Goal: Book appointment/travel/reservation

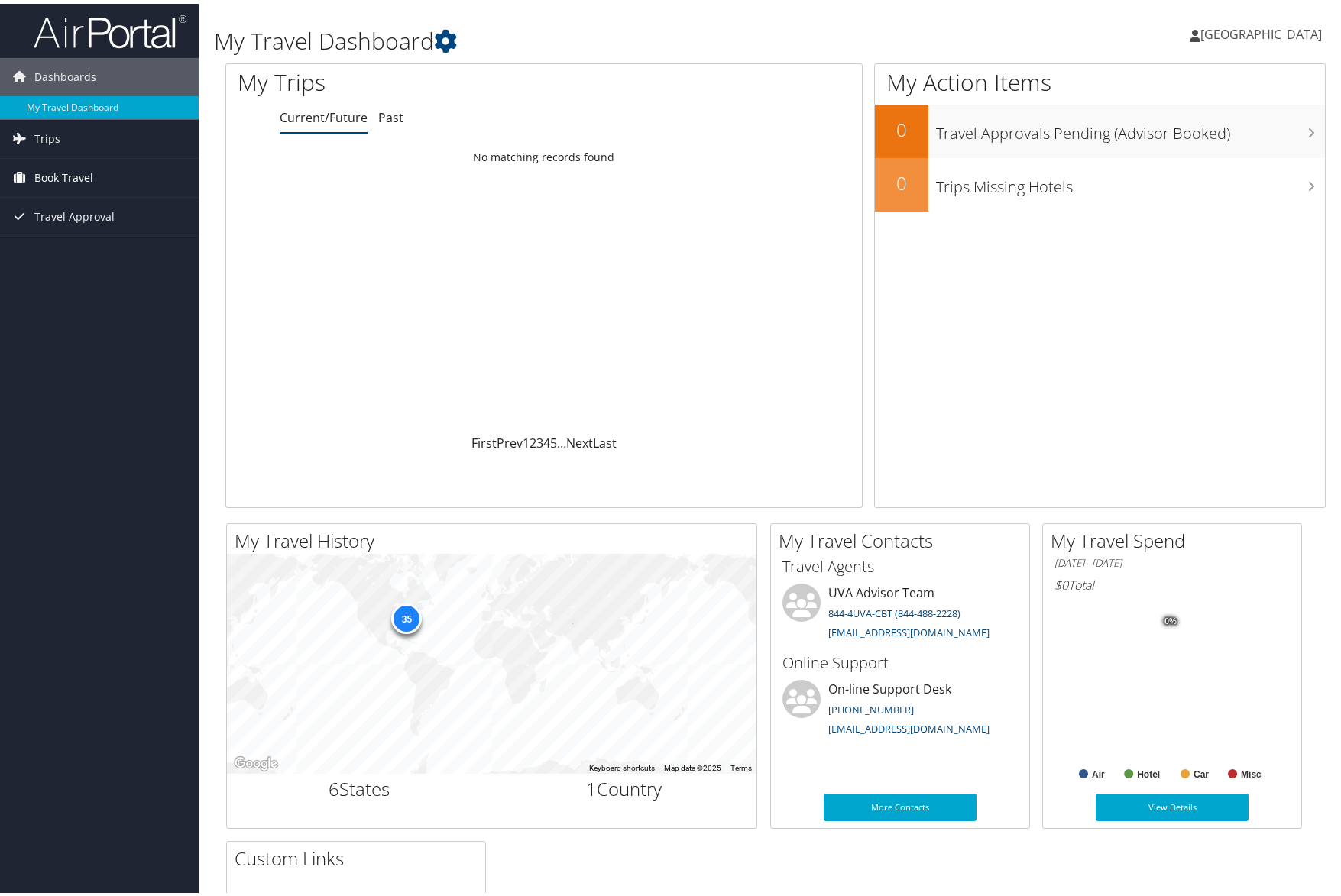
click at [74, 179] on span "Book Travel" at bounding box center [63, 173] width 59 height 38
click at [112, 252] on link "Book/Manage Online Trips" at bounding box center [99, 251] width 199 height 23
click at [125, 245] on link "Book/Manage Online Trips" at bounding box center [99, 251] width 199 height 23
